Goal: Information Seeking & Learning: Learn about a topic

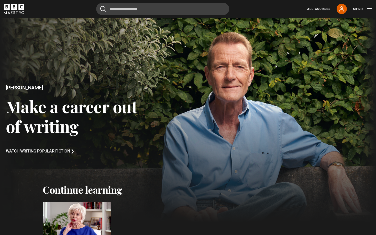
click at [76, 224] on div at bounding box center [77, 221] width 68 height 38
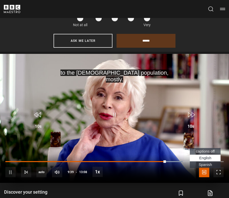
click at [205, 173] on span "Video Player" at bounding box center [204, 172] width 10 height 10
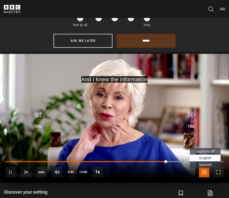
click at [208, 151] on span "captions off" at bounding box center [205, 151] width 19 height 4
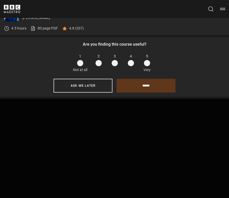
scroll to position [204, 0]
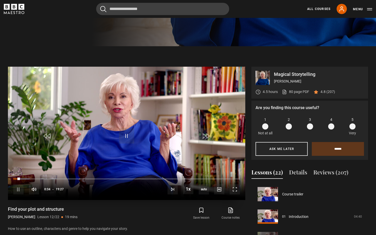
click at [175, 97] on video "Video Player" at bounding box center [126, 134] width 237 height 134
click at [158, 110] on video "Video Player" at bounding box center [126, 134] width 237 height 134
click at [133, 119] on video "Video Player" at bounding box center [126, 134] width 237 height 134
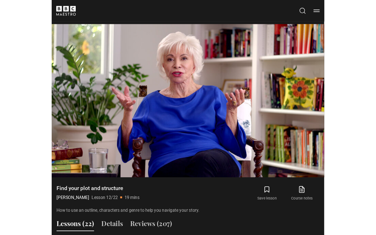
scroll to position [284, 0]
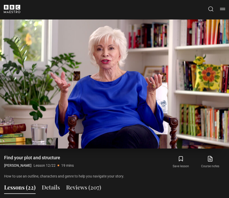
click at [119, 59] on video "Video Player" at bounding box center [114, 83] width 229 height 129
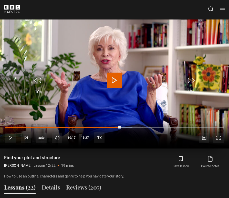
click at [117, 83] on span "Video Player" at bounding box center [114, 79] width 15 height 15
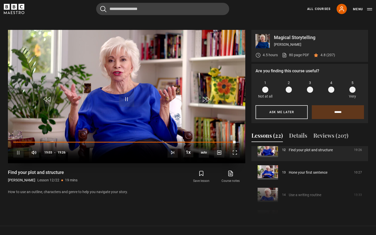
scroll to position [239, 0]
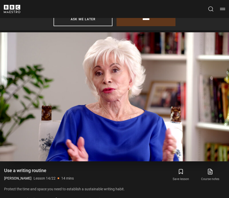
scroll to position [273, 0]
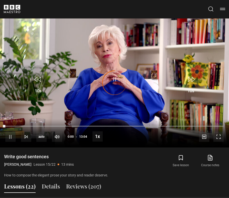
scroll to position [286, 0]
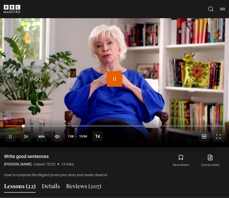
click at [114, 77] on span "Video Player" at bounding box center [114, 78] width 15 height 15
